Goal: Information Seeking & Learning: Learn about a topic

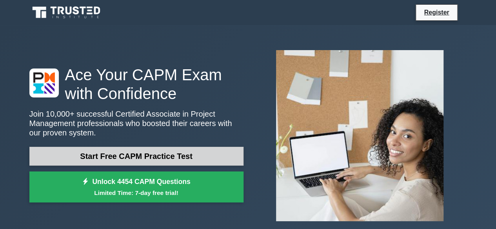
click at [179, 155] on link "Start Free CAPM Practice Test" at bounding box center [136, 156] width 214 height 19
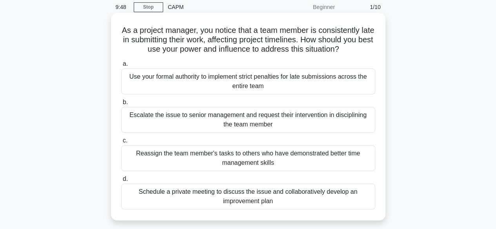
scroll to position [31, 0]
click at [259, 189] on div "Schedule a private meeting to discuss the issue and collaboratively develop an …" at bounding box center [248, 196] width 254 height 26
click at [121, 181] on input "d. Schedule a private meeting to discuss the issue and collaboratively develop …" at bounding box center [121, 178] width 0 height 5
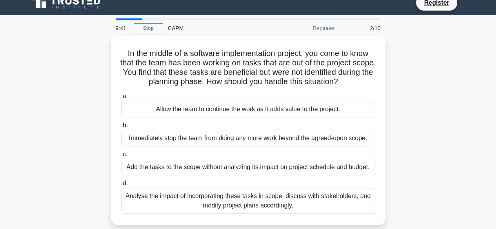
scroll to position [10, 0]
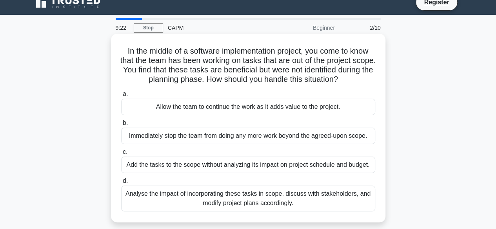
click at [259, 197] on div "Analyse the impact of incorporating these tasks in scope, discuss with stakehol…" at bounding box center [248, 199] width 254 height 26
click at [121, 184] on input "d. Analyse the impact of incorporating these tasks in scope, discuss with stake…" at bounding box center [121, 181] width 0 height 5
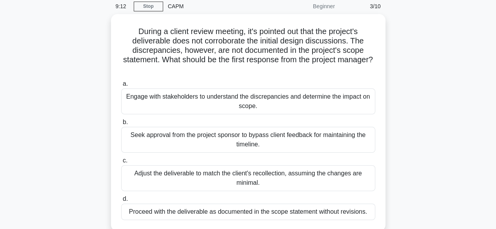
scroll to position [33, 0]
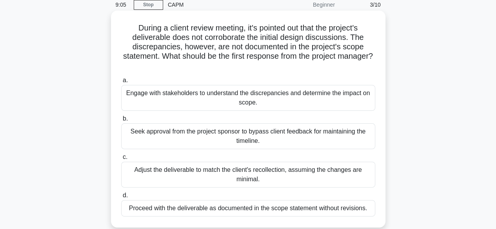
click at [263, 96] on div "Engage with stakeholders to understand the discrepancies and determine the impa…" at bounding box center [248, 98] width 254 height 26
click at [121, 83] on input "a. Engage with stakeholders to understand the discrepancies and determine the i…" at bounding box center [121, 80] width 0 height 5
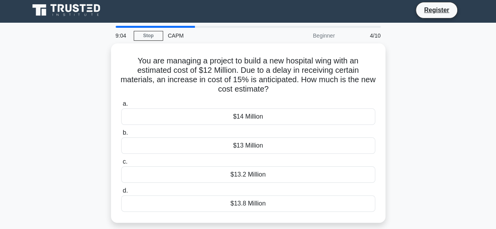
scroll to position [0, 0]
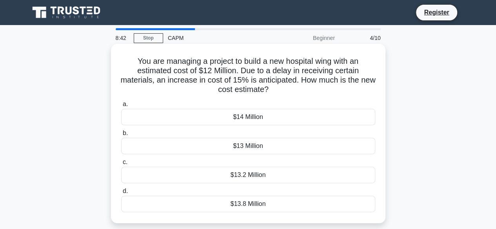
click at [257, 207] on div "$13.8 Million" at bounding box center [248, 204] width 254 height 16
click at [121, 194] on input "d. $13.8 Million" at bounding box center [121, 191] width 0 height 5
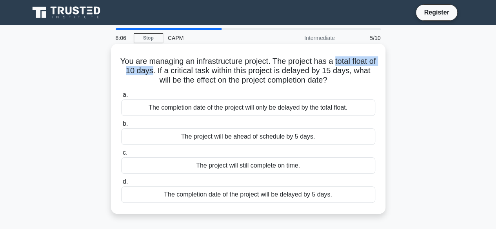
drag, startPoint x: 164, startPoint y: 70, endPoint x: 341, endPoint y: 56, distance: 177.7
click at [341, 56] on h5 "You are managing an infrastructure project. The project has a total float of 10…" at bounding box center [248, 70] width 256 height 29
click at [250, 70] on h5 "You are managing an infrastructure project. The project has a total float of 10…" at bounding box center [248, 70] width 256 height 29
click at [286, 194] on div "The completion date of the project will be delayed by 5 days." at bounding box center [248, 195] width 254 height 16
click at [121, 185] on input "d. The completion date of the project will be delayed by 5 days." at bounding box center [121, 182] width 0 height 5
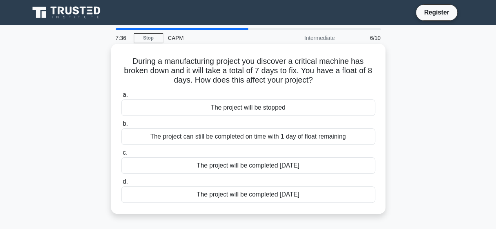
click at [282, 139] on div "The project can still be completed on time with 1 day of float remaining" at bounding box center [248, 137] width 254 height 16
click at [121, 127] on input "b. The project can still be completed on time with 1 day of float remaining" at bounding box center [121, 124] width 0 height 5
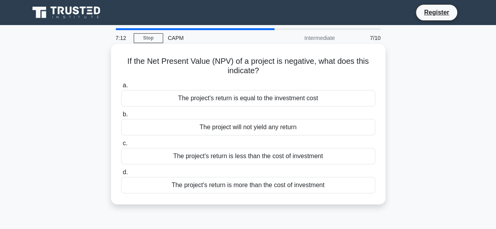
click at [237, 155] on div "The project's return is less than the cost of investment" at bounding box center [248, 156] width 254 height 16
click at [121, 146] on input "c. The project's return is less than the cost of investment" at bounding box center [121, 143] width 0 height 5
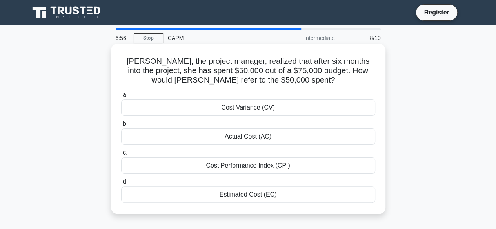
click at [247, 138] on div "Actual Cost (AC)" at bounding box center [248, 137] width 254 height 16
click at [121, 127] on input "b. Actual Cost (AC)" at bounding box center [121, 124] width 0 height 5
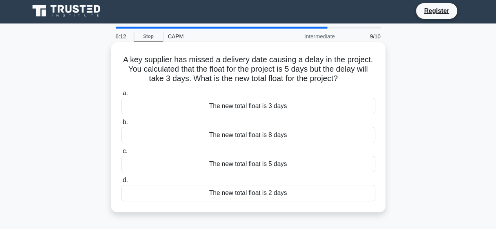
scroll to position [2, 0]
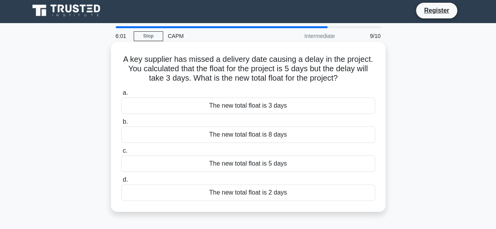
click at [261, 192] on div "The new total float is 2 days" at bounding box center [248, 193] width 254 height 16
click at [121, 183] on input "d. The new total float is 2 days" at bounding box center [121, 180] width 0 height 5
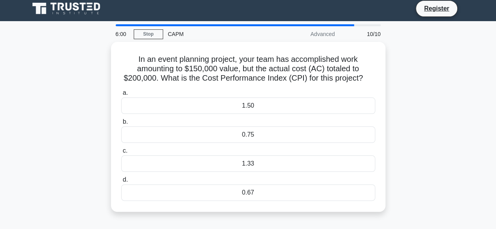
scroll to position [4, 0]
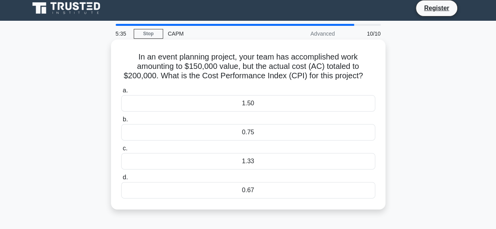
click at [273, 133] on div "0.75" at bounding box center [248, 132] width 254 height 16
click at [121, 122] on input "b. 0.75" at bounding box center [121, 119] width 0 height 5
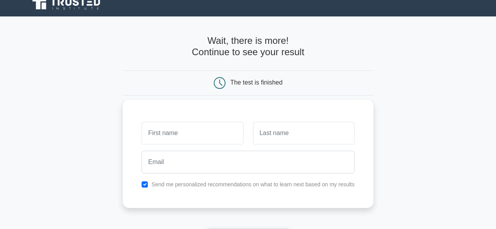
scroll to position [10, 0]
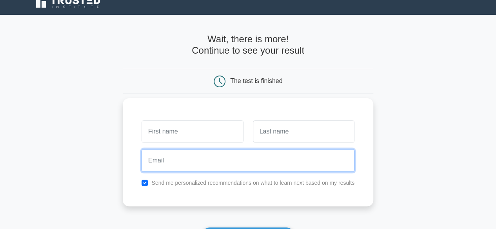
click at [203, 159] on input "email" at bounding box center [247, 160] width 213 height 23
type input "[EMAIL_ADDRESS][DOMAIN_NAME]"
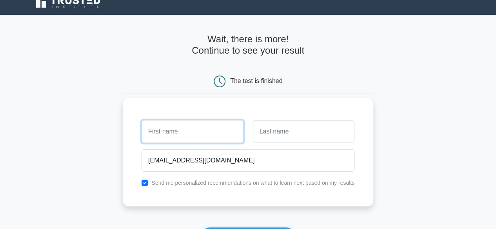
click at [191, 136] on input "text" at bounding box center [192, 131] width 102 height 23
type input "[PERSON_NAME]"
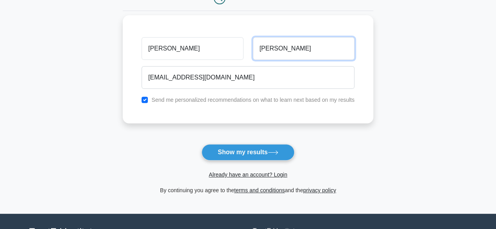
scroll to position [94, 0]
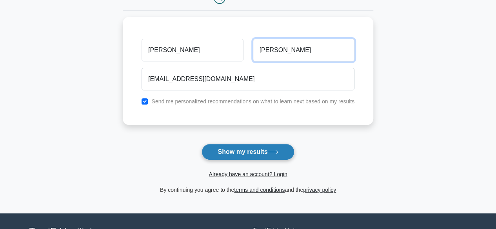
type input "luciano"
click at [253, 150] on button "Show my results" at bounding box center [247, 152] width 92 height 16
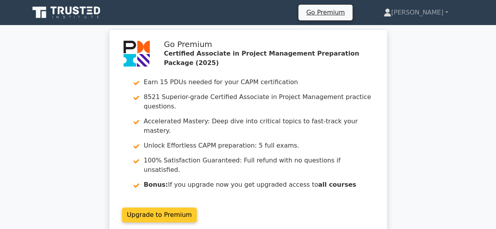
scroll to position [77, 0]
